Goal: Task Accomplishment & Management: Complete application form

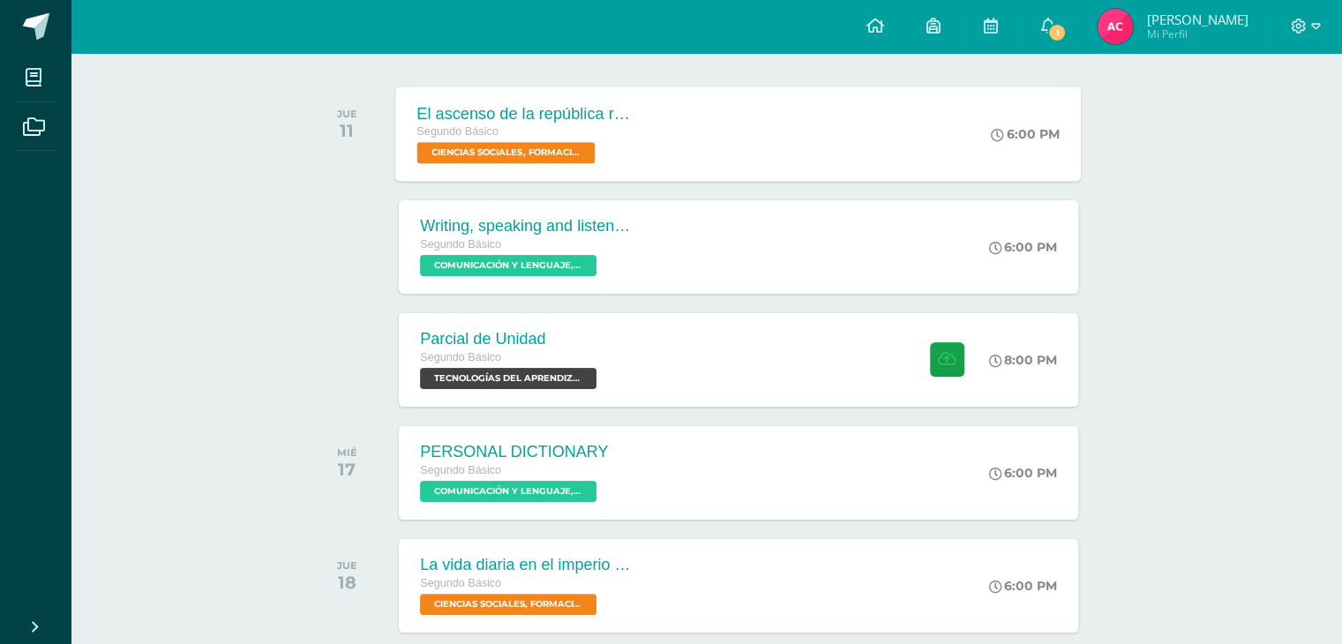
scroll to position [261, 0]
click at [681, 365] on div "Parcial de Unidad Segundo Básico TECNOLOGÍAS DEL APRENDIZAJE Y LA COMUNICACIÓN …" at bounding box center [739, 359] width 686 height 94
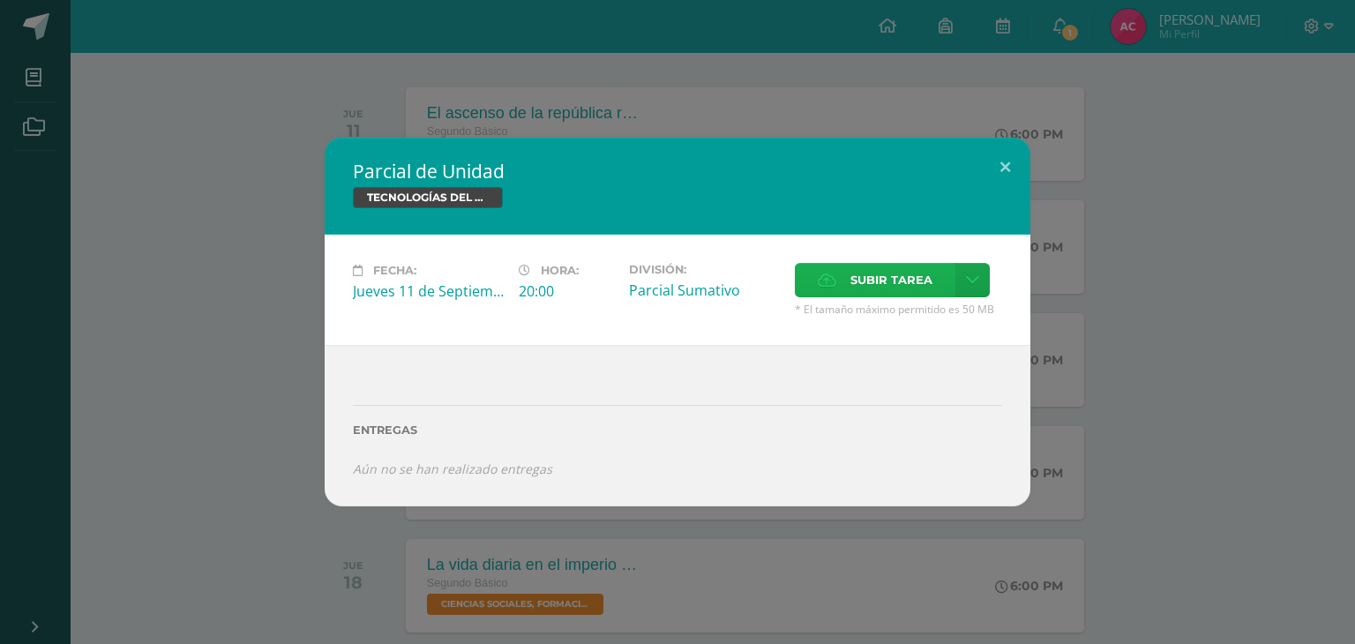
click at [852, 273] on span "Subir tarea" at bounding box center [892, 280] width 82 height 33
click at [0, 0] on input "Subir tarea" at bounding box center [0, 0] width 0 height 0
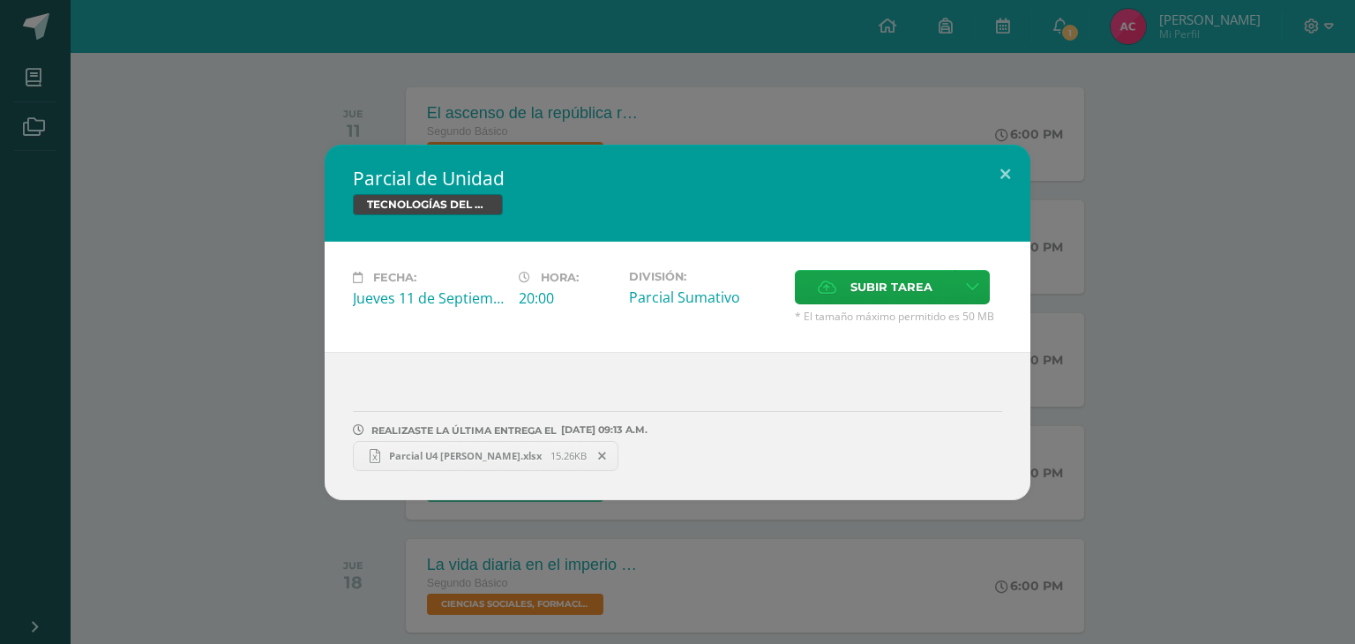
click at [455, 454] on span "Parcial U4 Angela Gabriela Cuxulic Bixcul.xlsx" at bounding box center [465, 455] width 170 height 13
click at [1004, 169] on button at bounding box center [1005, 175] width 50 height 60
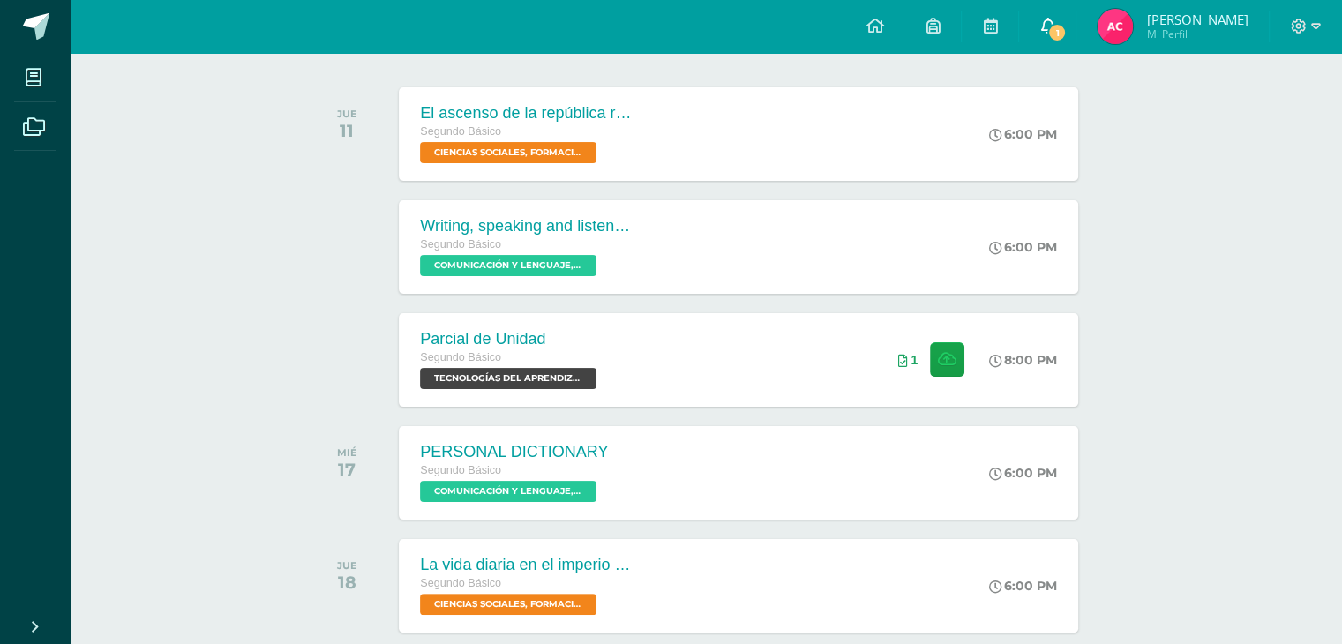
click at [1054, 38] on link "1" at bounding box center [1047, 26] width 56 height 53
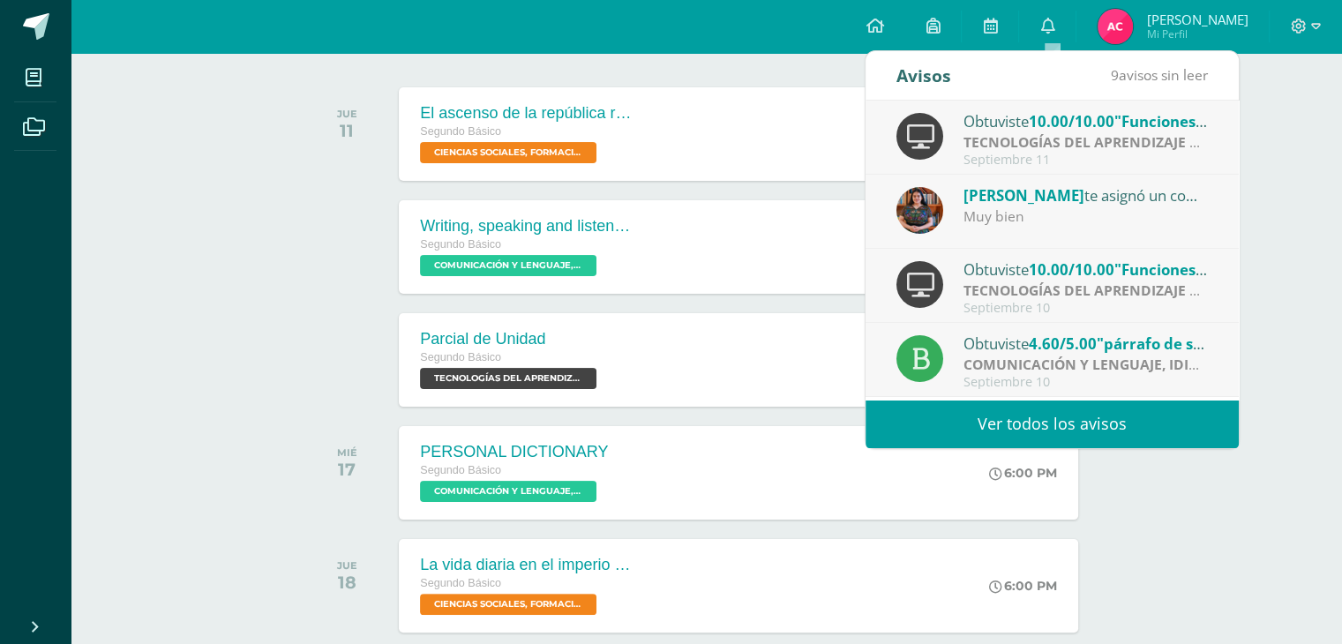
click at [1042, 126] on span "10.00/10.00" at bounding box center [1072, 121] width 86 height 20
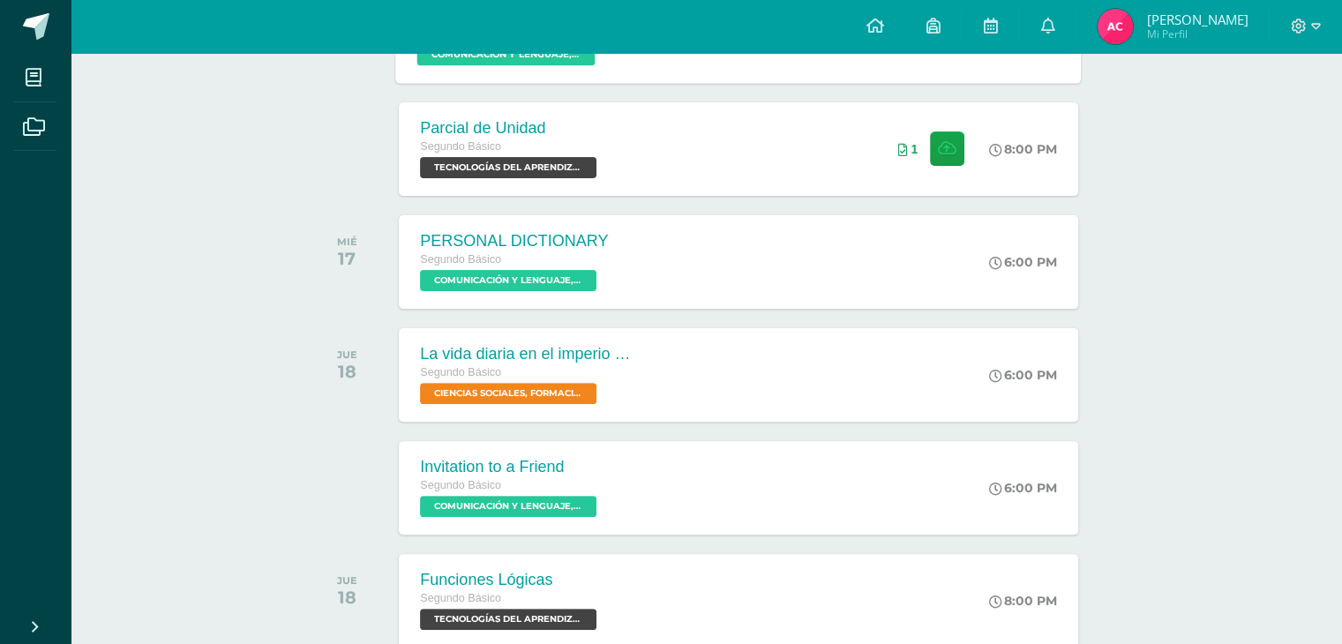
scroll to position [473, 0]
click at [1119, 36] on img at bounding box center [1115, 26] width 35 height 35
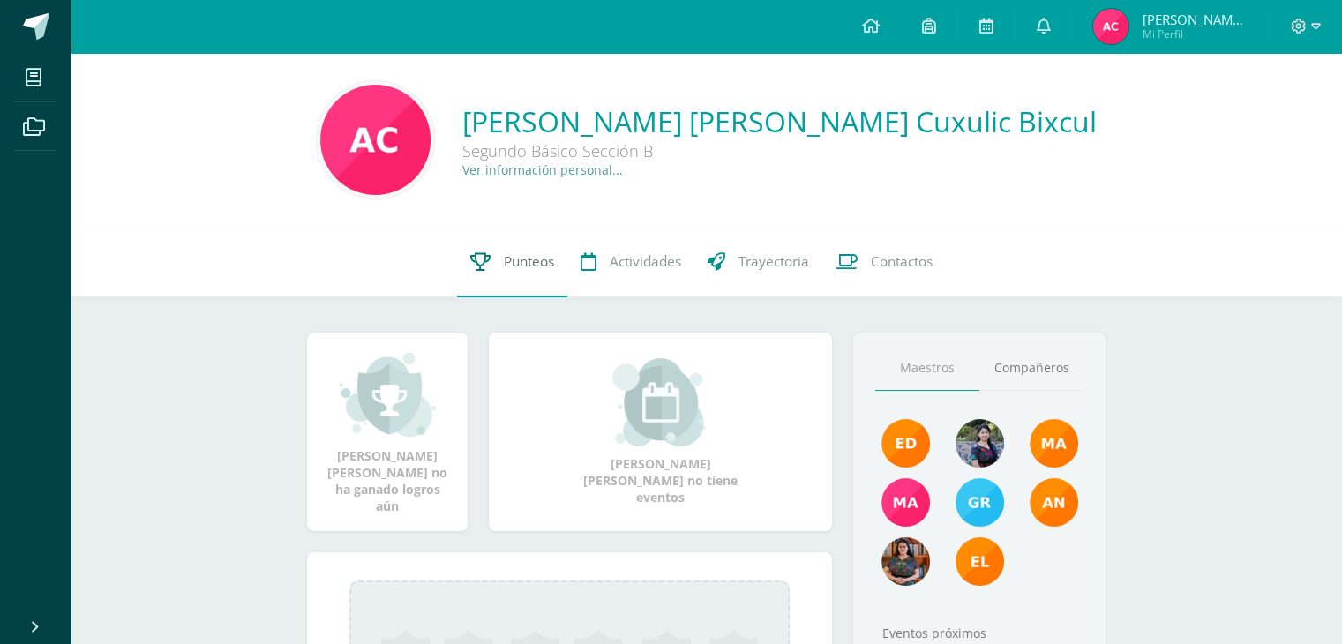
click at [524, 260] on span "Punteos" at bounding box center [529, 261] width 50 height 19
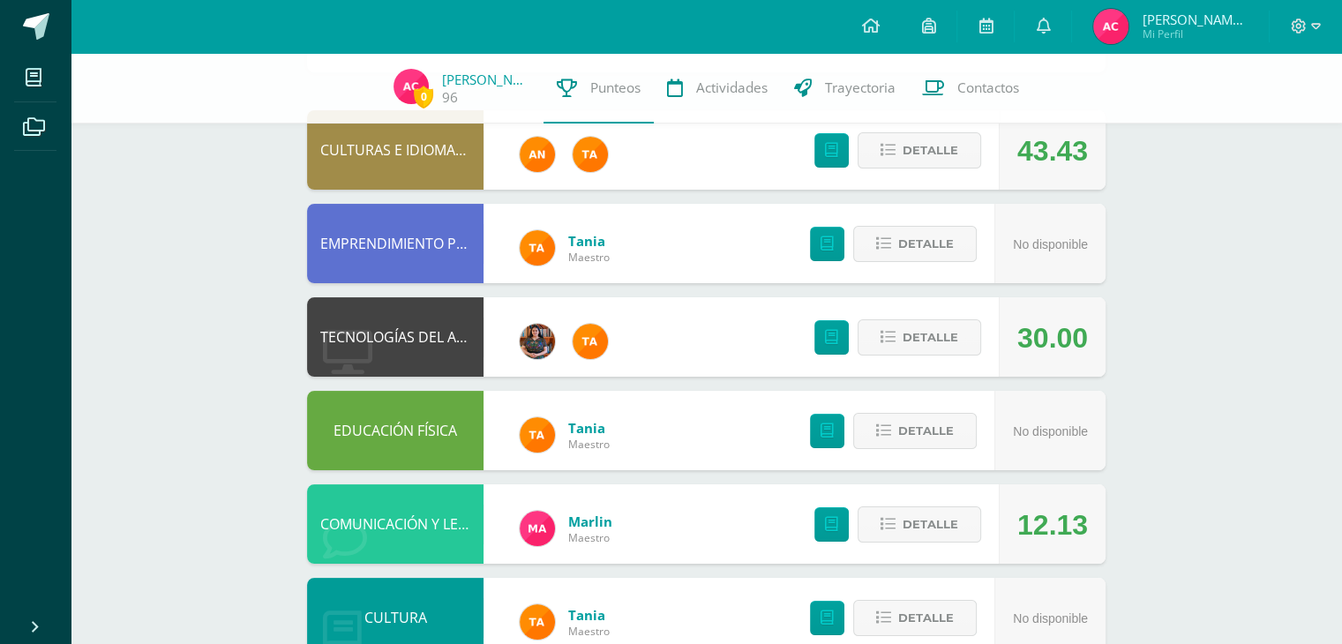
scroll to position [169, 0]
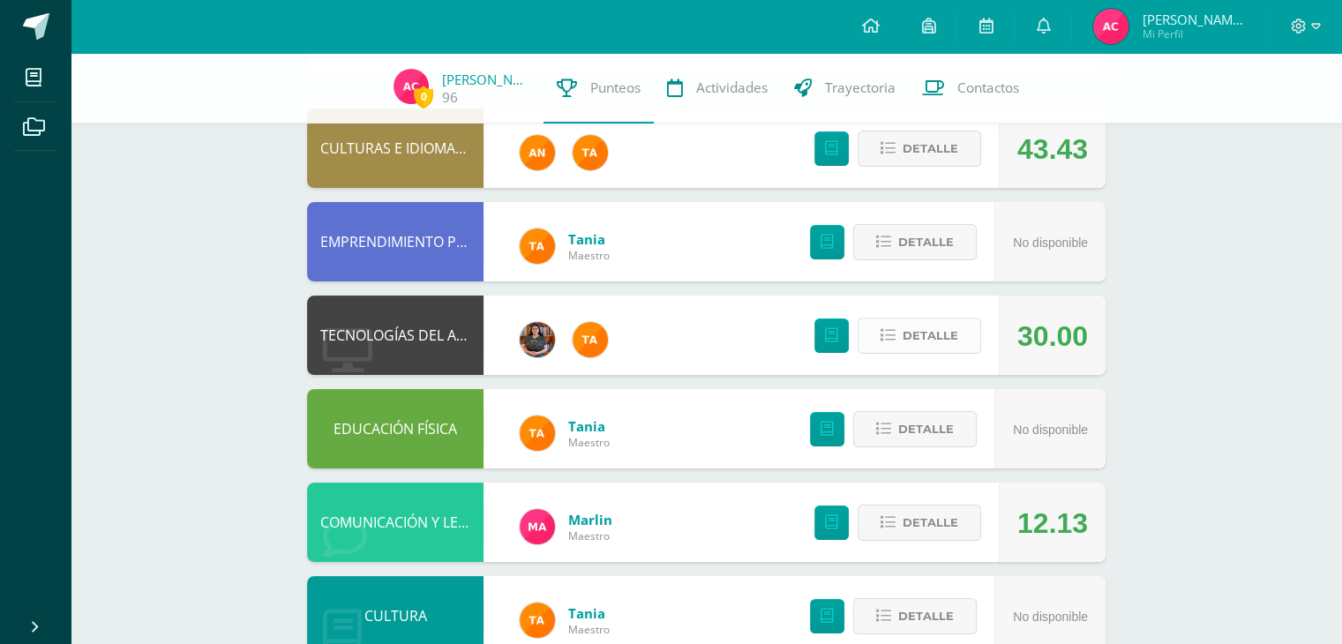
click at [910, 329] on span "Detalle" at bounding box center [931, 335] width 56 height 33
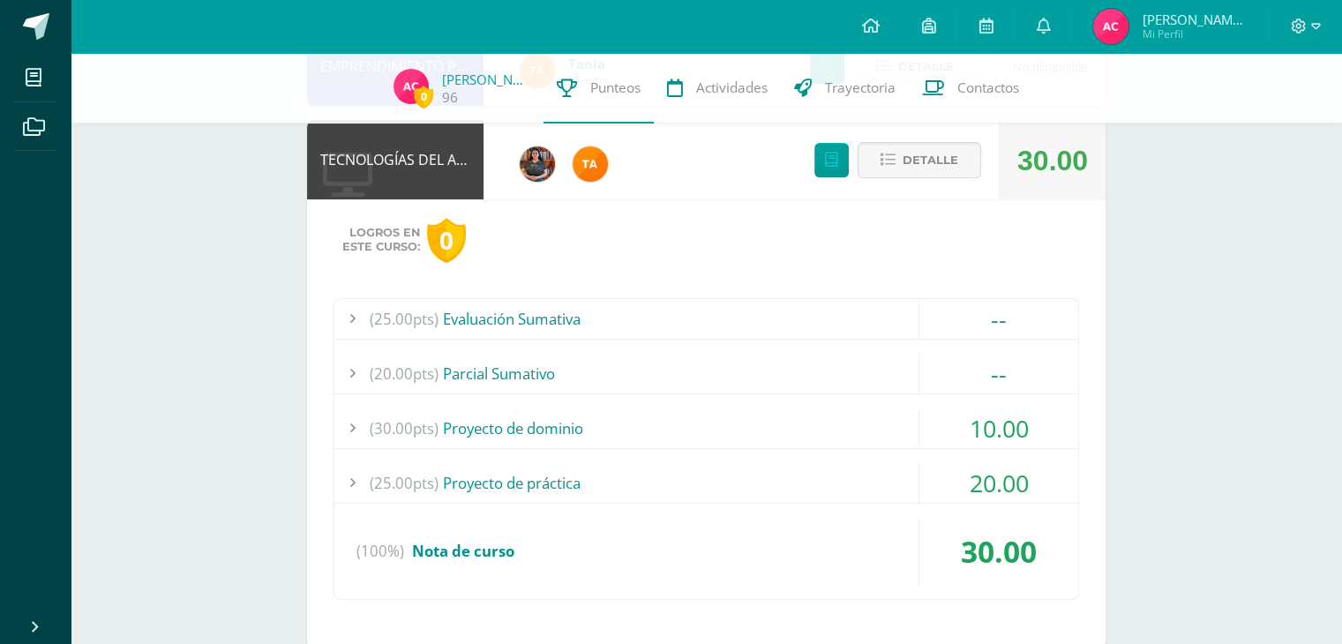
scroll to position [392, 0]
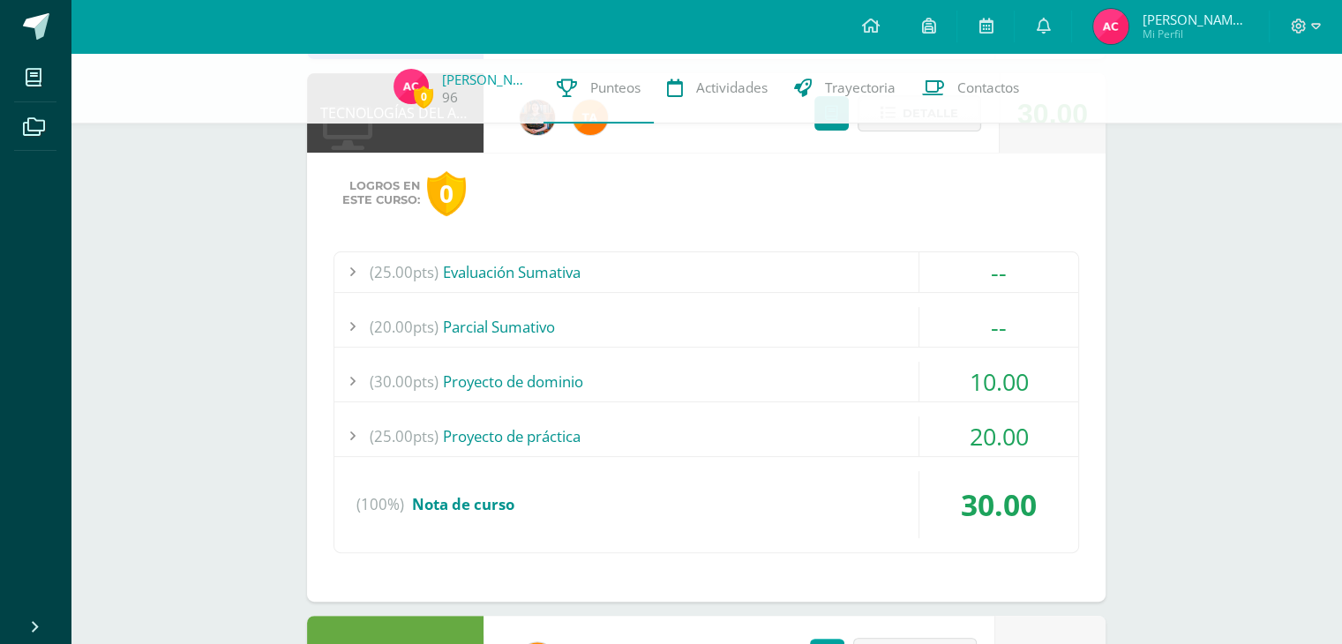
click at [922, 440] on div "20.00" at bounding box center [998, 437] width 159 height 40
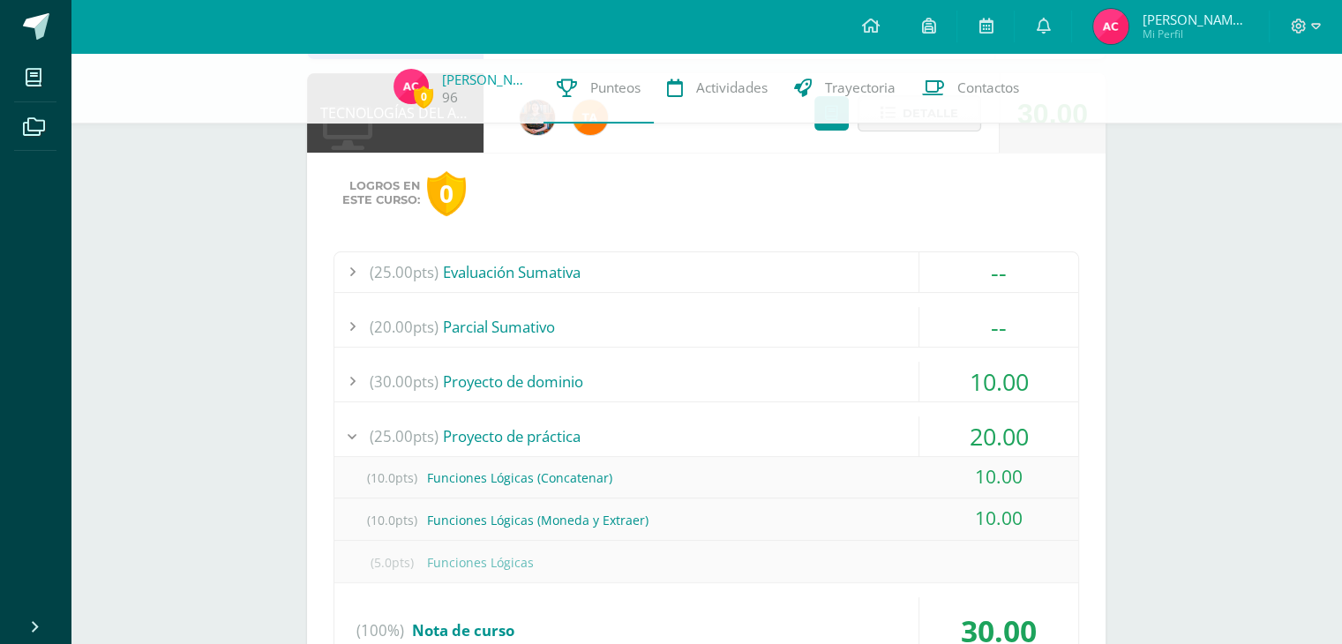
click at [959, 388] on div "10.00" at bounding box center [998, 382] width 159 height 40
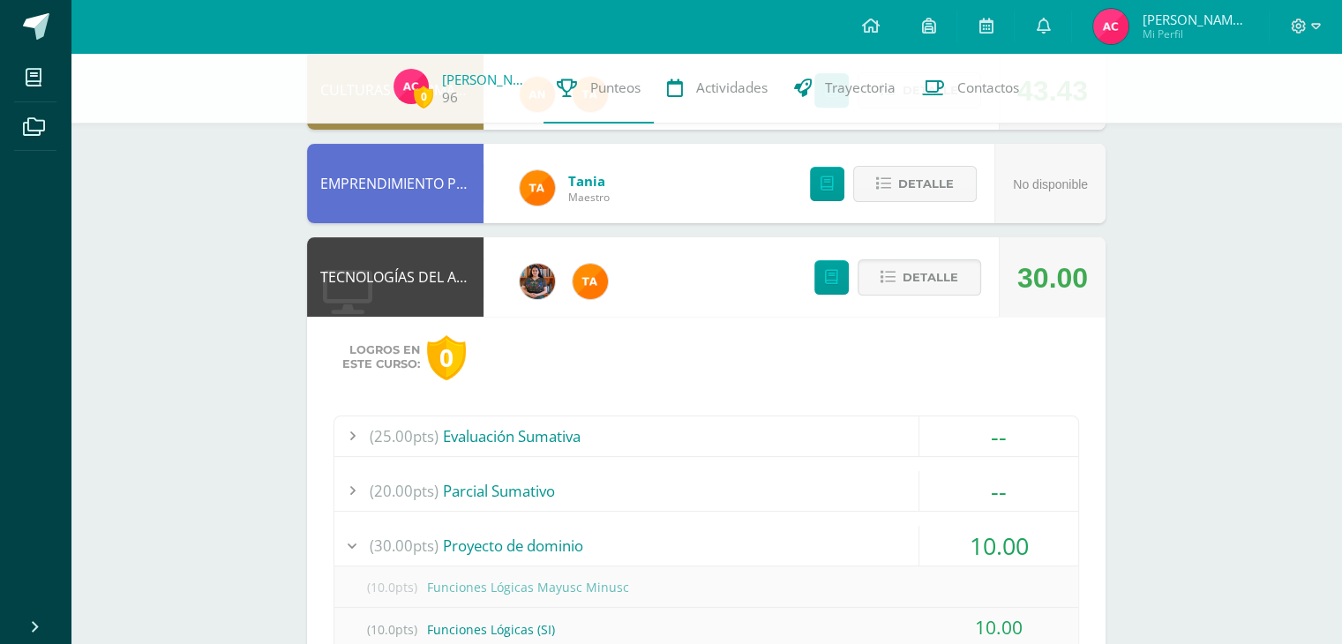
scroll to position [219, 0]
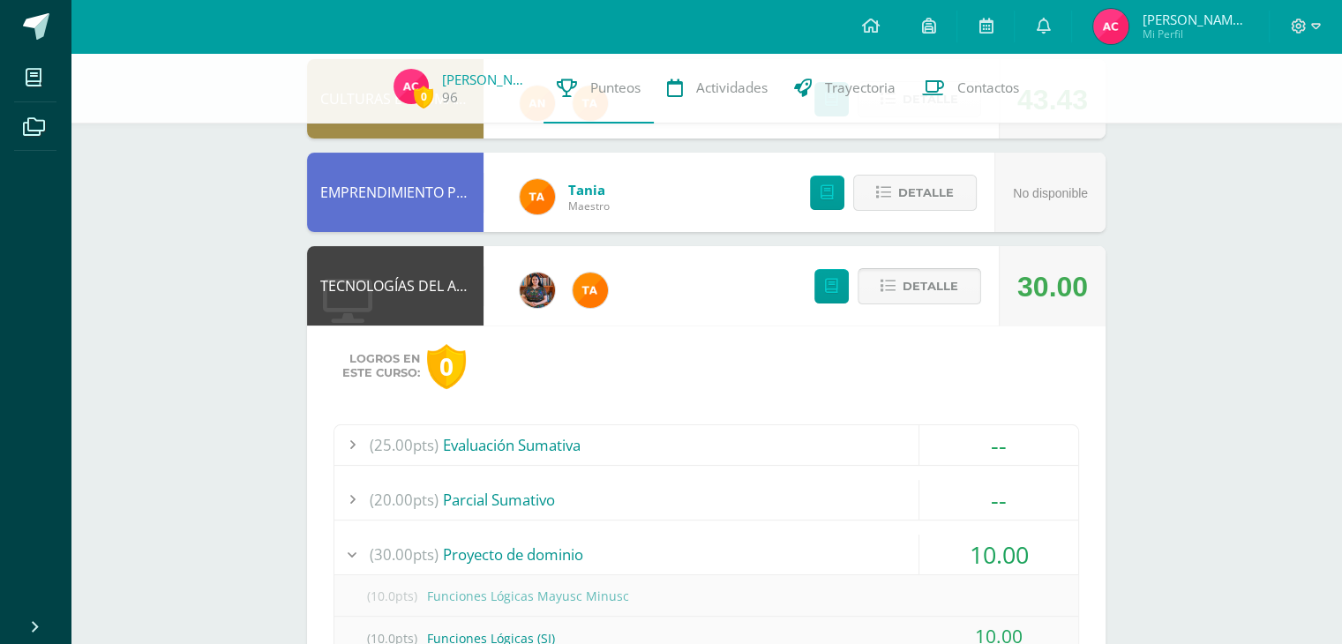
click at [930, 297] on span "Detalle" at bounding box center [931, 286] width 56 height 33
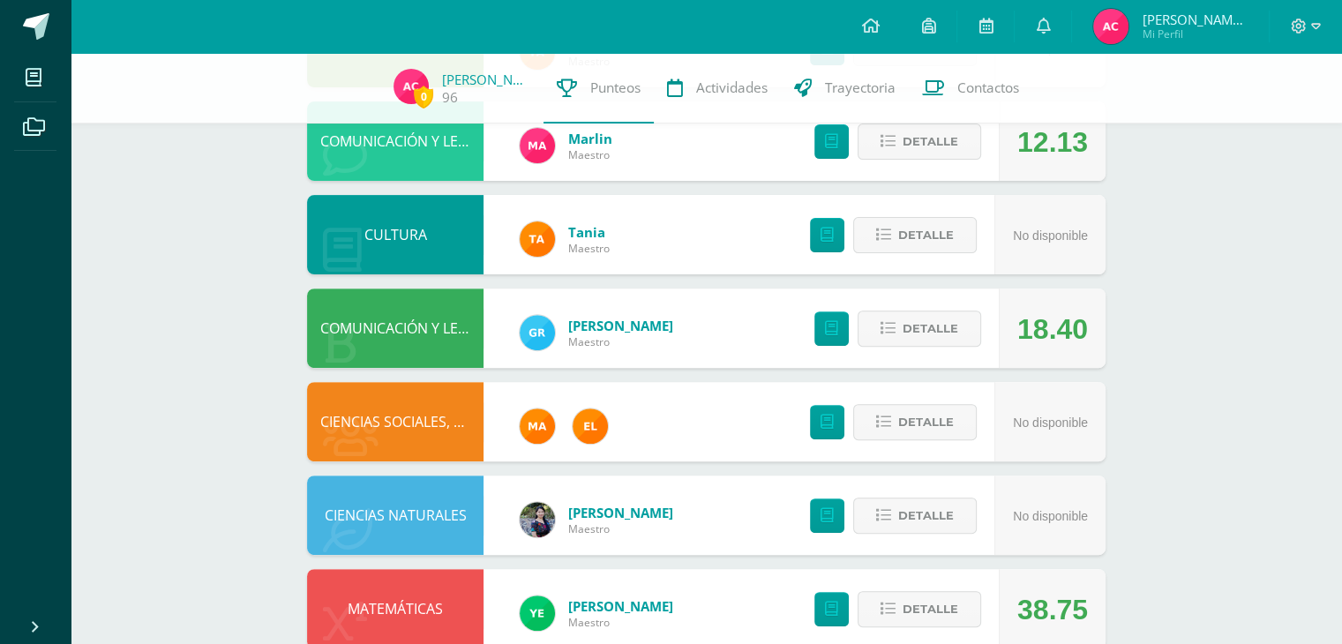
scroll to position [552, 0]
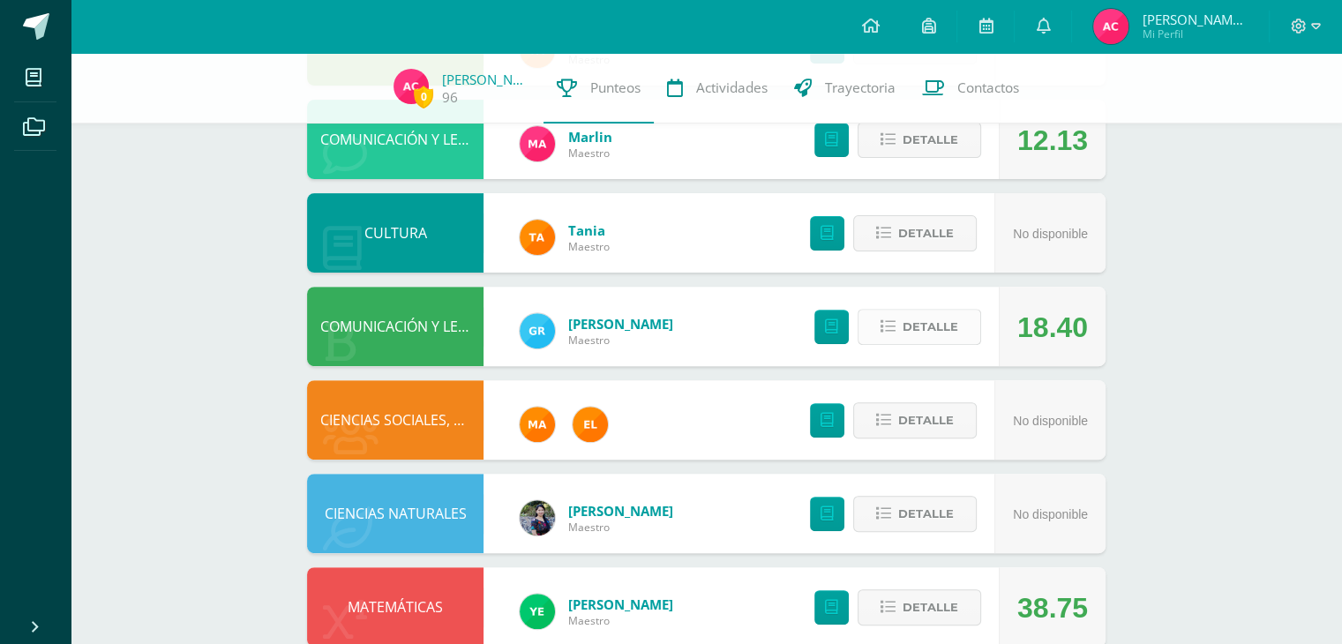
click at [917, 327] on span "Detalle" at bounding box center [931, 327] width 56 height 33
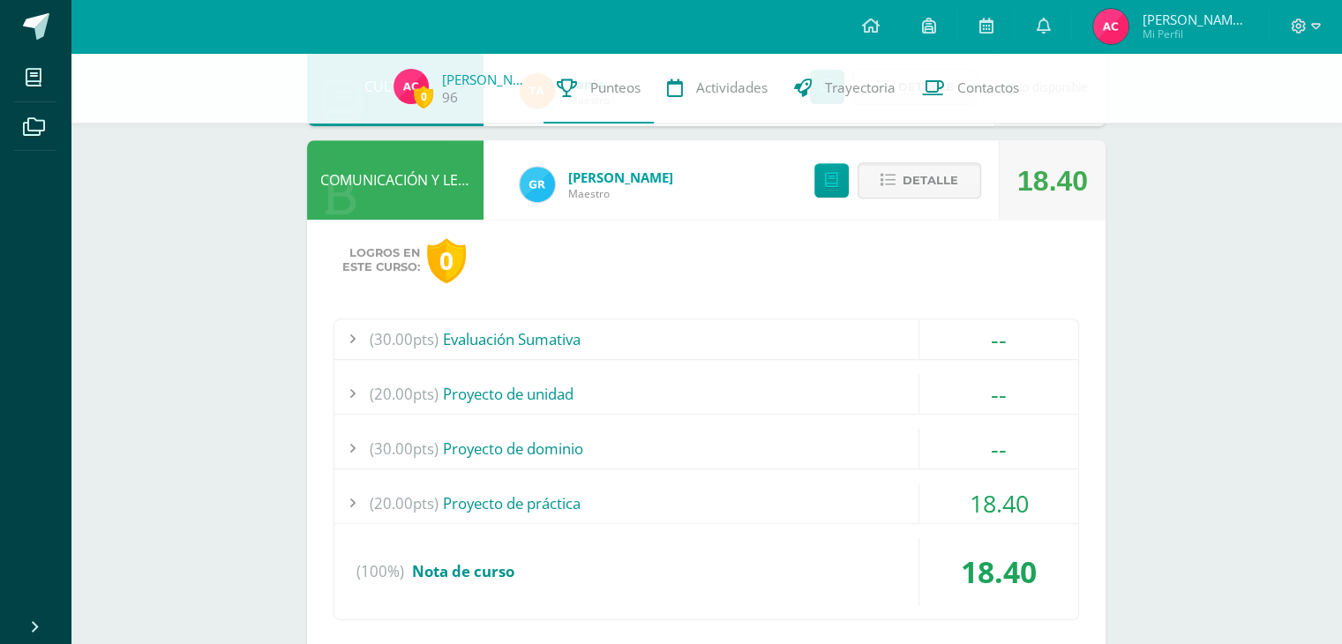
scroll to position [704, 0]
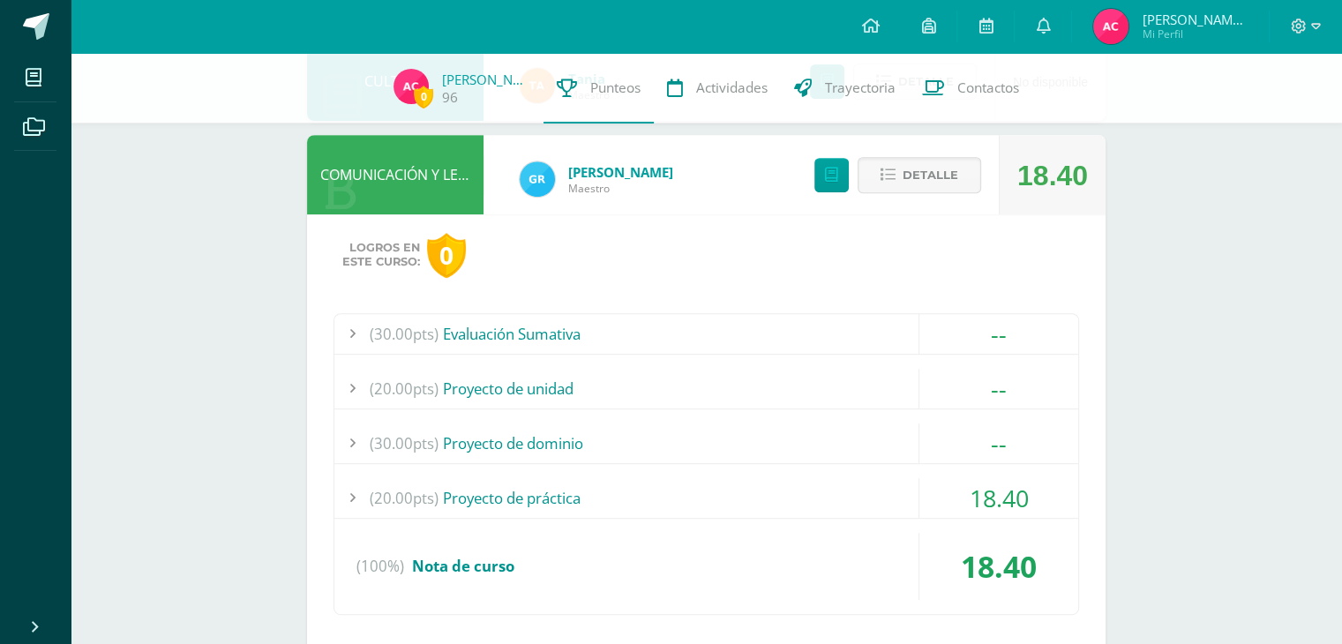
click at [847, 488] on div "(20.00pts) Proyecto de práctica" at bounding box center [706, 498] width 744 height 40
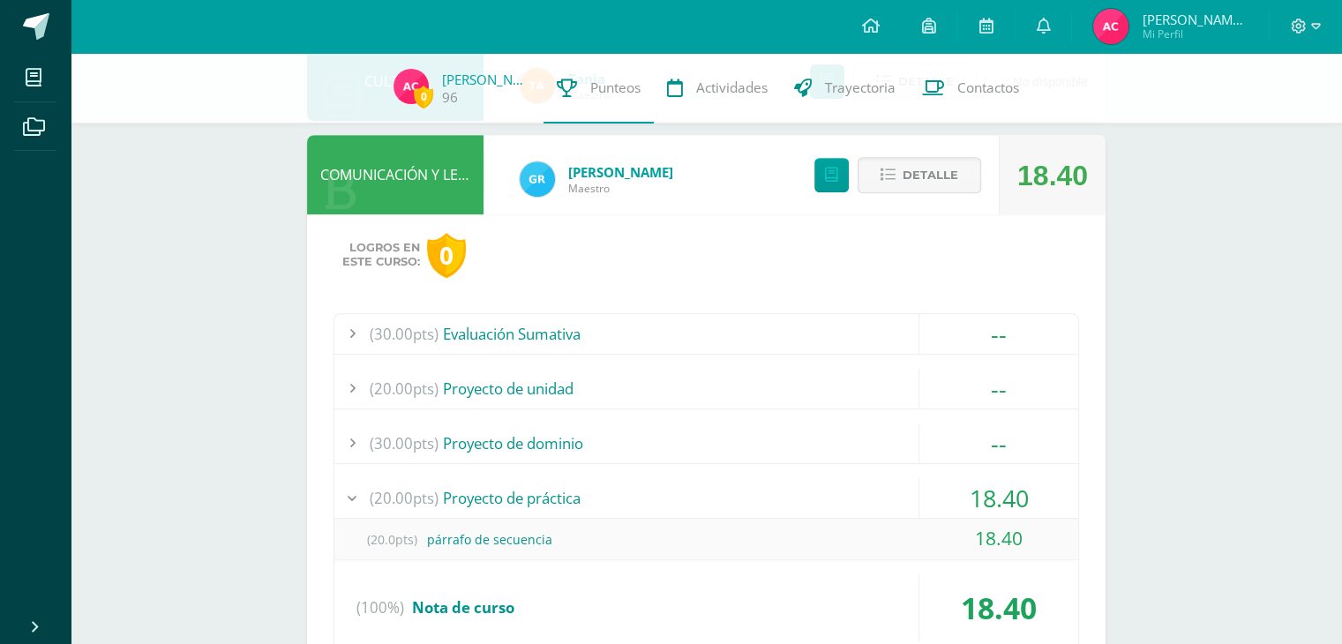
click at [863, 486] on div "(20.00pts) Proyecto de práctica" at bounding box center [706, 498] width 744 height 40
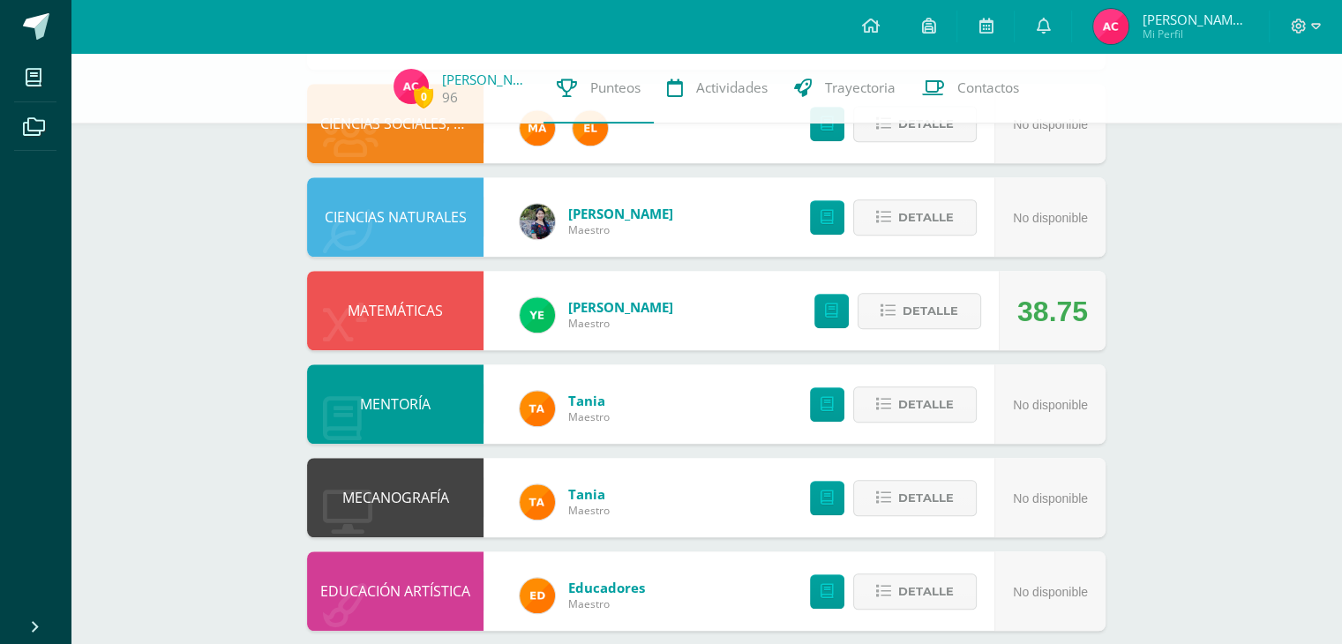
scroll to position [1319, 0]
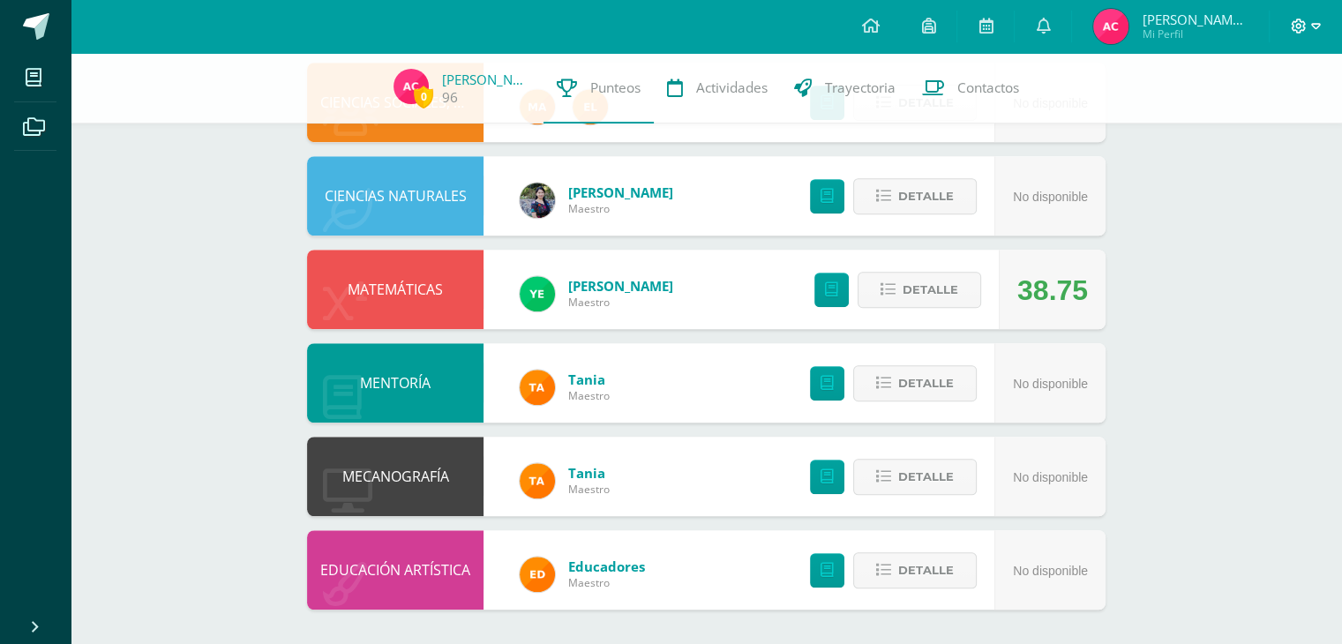
click at [1304, 33] on icon at bounding box center [1299, 27] width 16 height 16
click at [1242, 125] on span "Cerrar sesión" at bounding box center [1259, 119] width 79 height 17
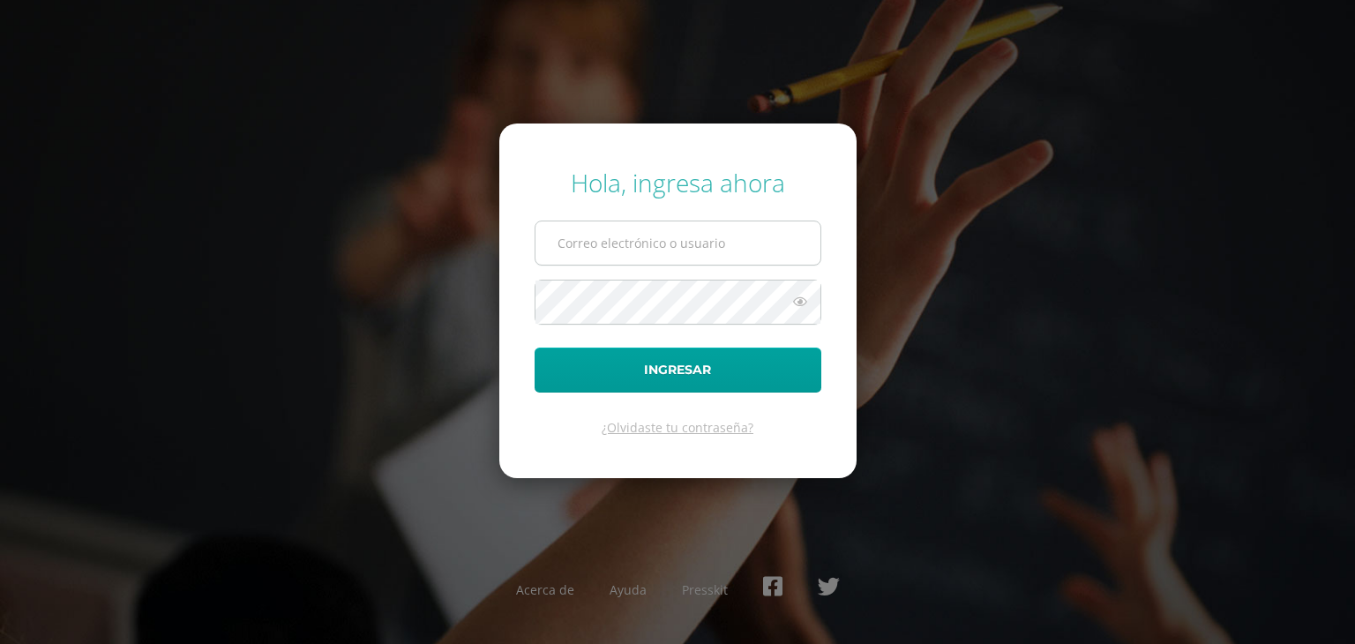
click at [578, 262] on input "text" at bounding box center [678, 242] width 285 height 43
type input "[EMAIL_ADDRESS][DOMAIN_NAME]"
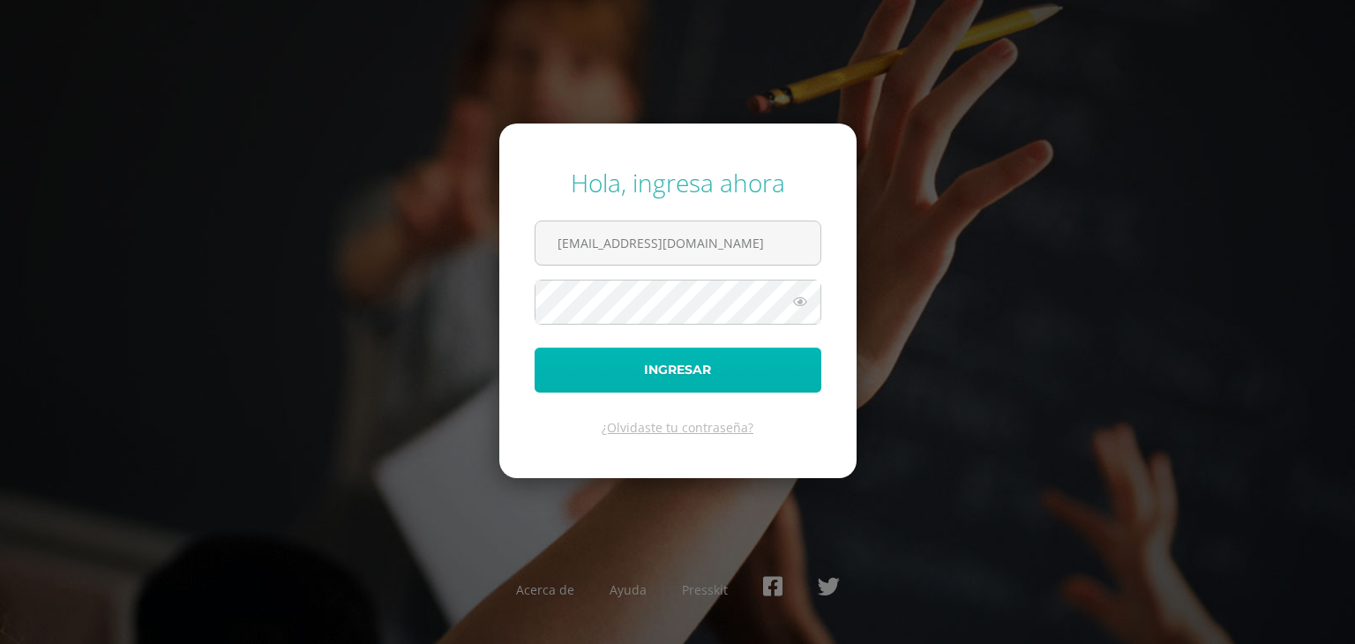
click at [698, 369] on button "Ingresar" at bounding box center [678, 370] width 287 height 45
